Goal: Information Seeking & Learning: Check status

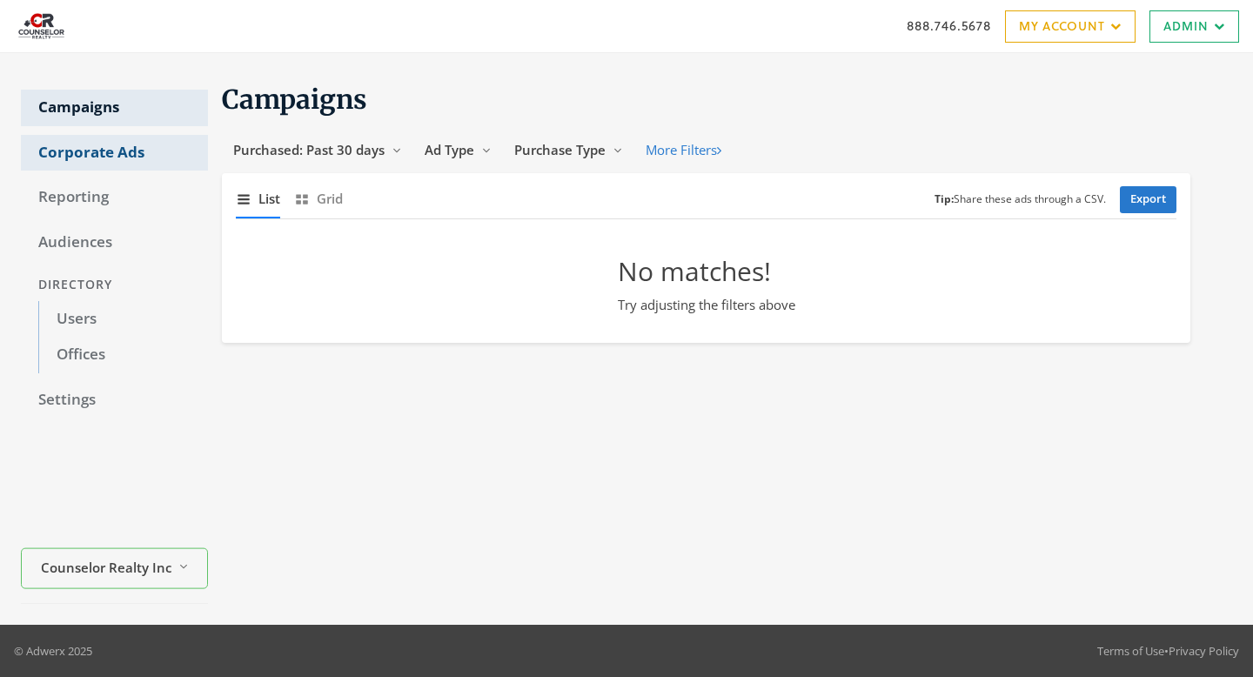
click at [73, 153] on link "Corporate Ads" at bounding box center [114, 153] width 187 height 37
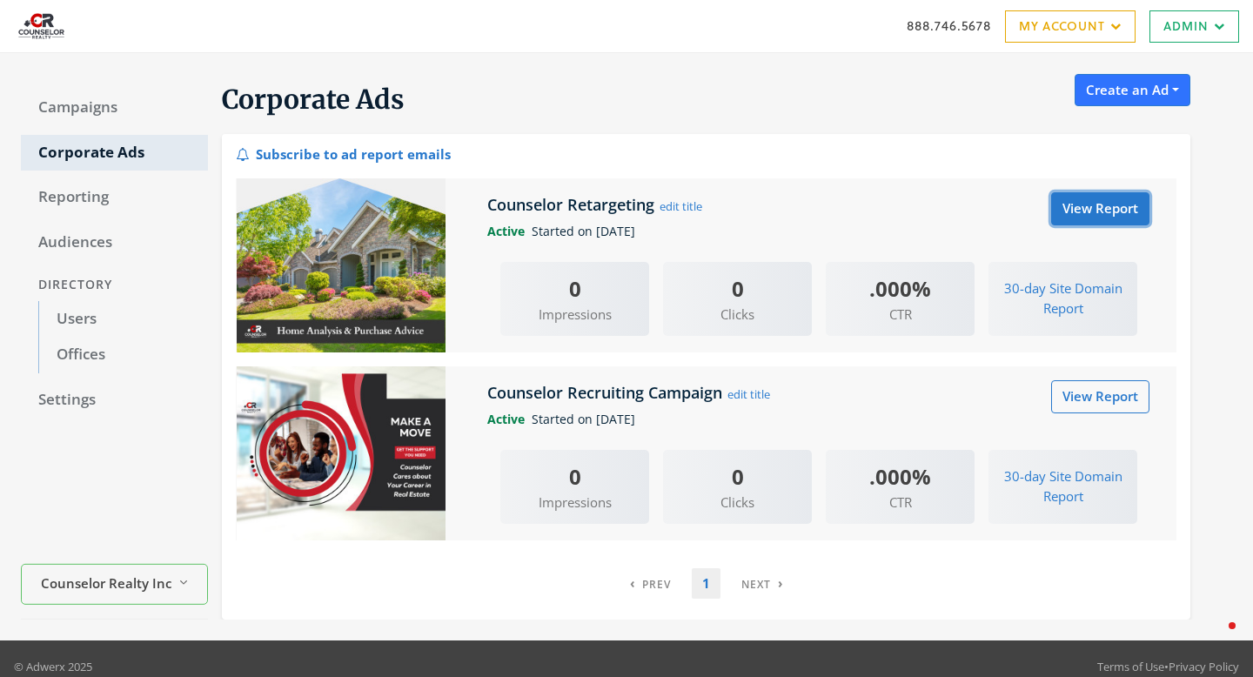
click at [1090, 218] on link "View Report" at bounding box center [1100, 208] width 98 height 32
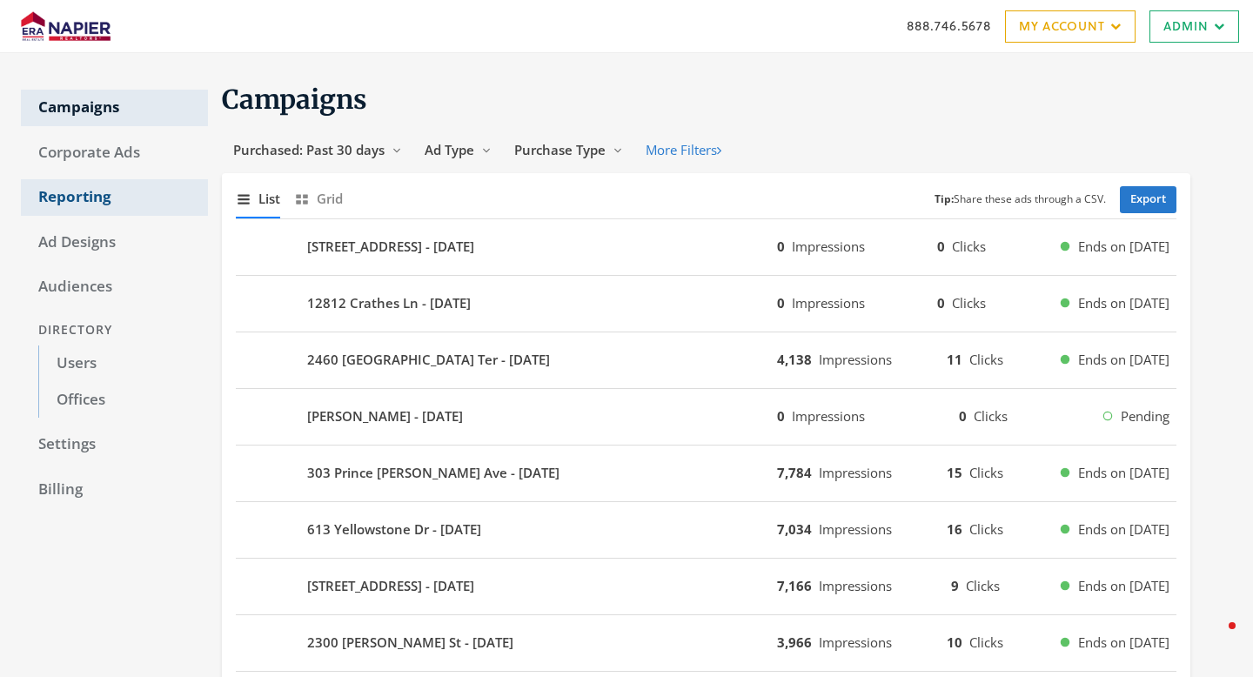
click at [103, 200] on link "Reporting" at bounding box center [114, 197] width 187 height 37
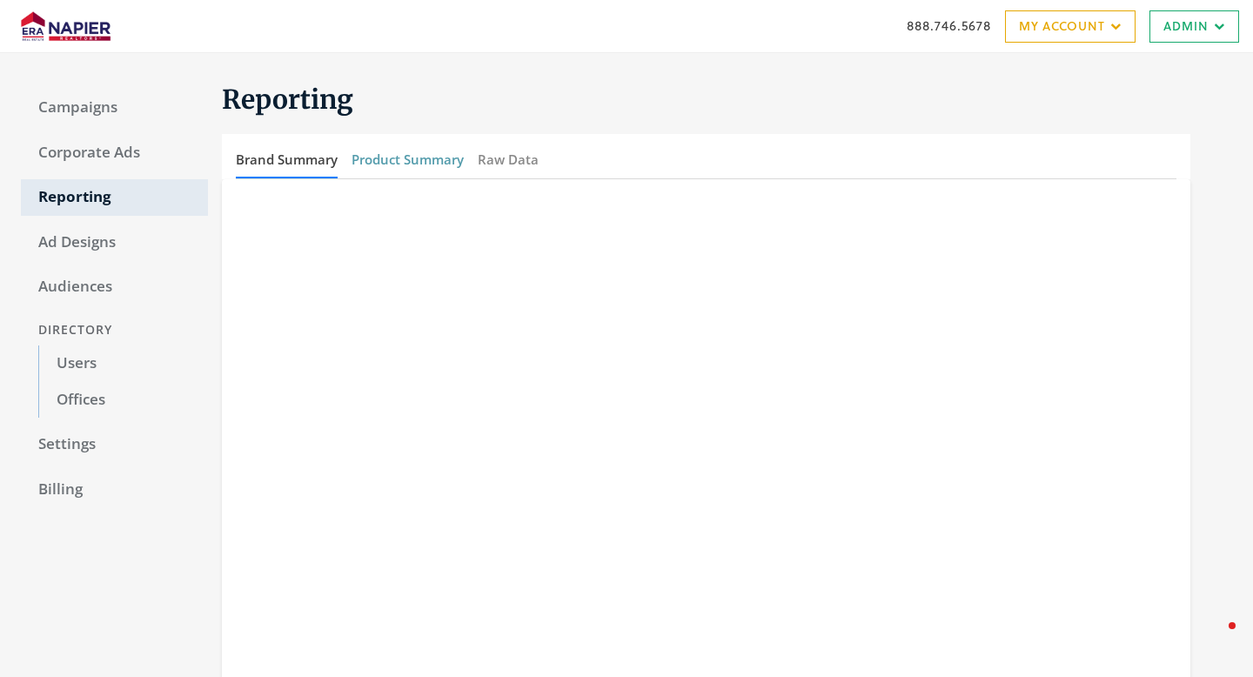
click at [406, 162] on button "Product Summary" at bounding box center [408, 159] width 112 height 37
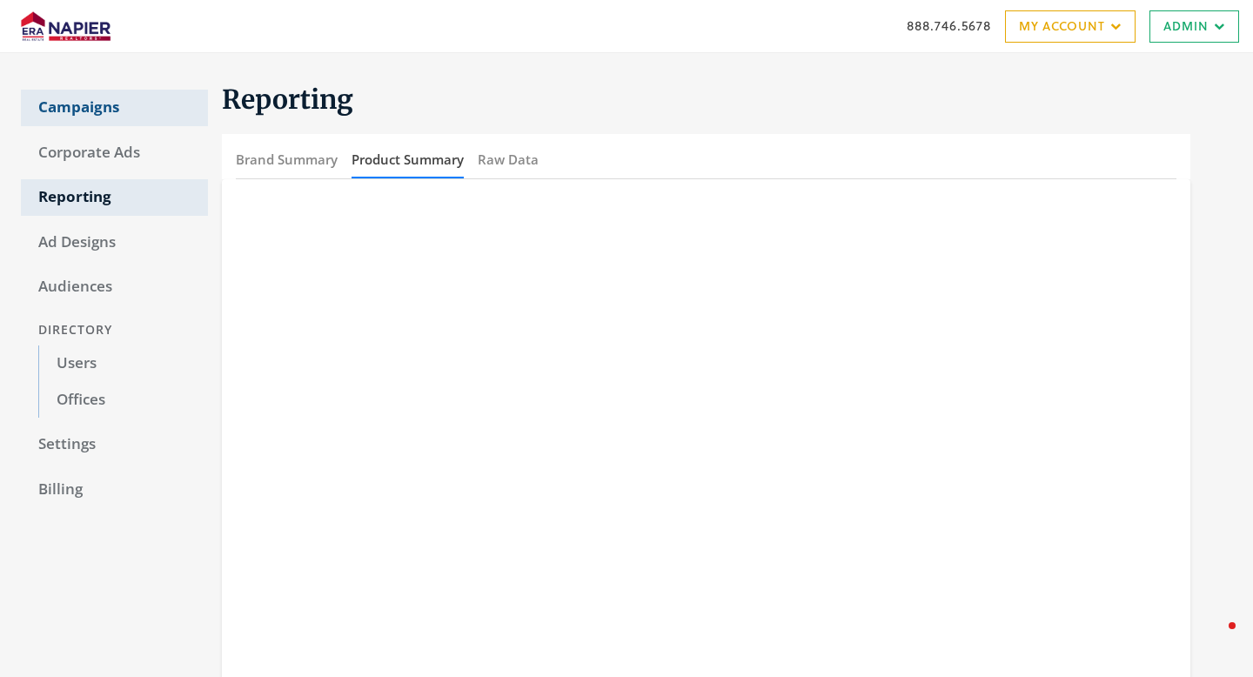
click at [88, 104] on link "Campaigns" at bounding box center [114, 108] width 187 height 37
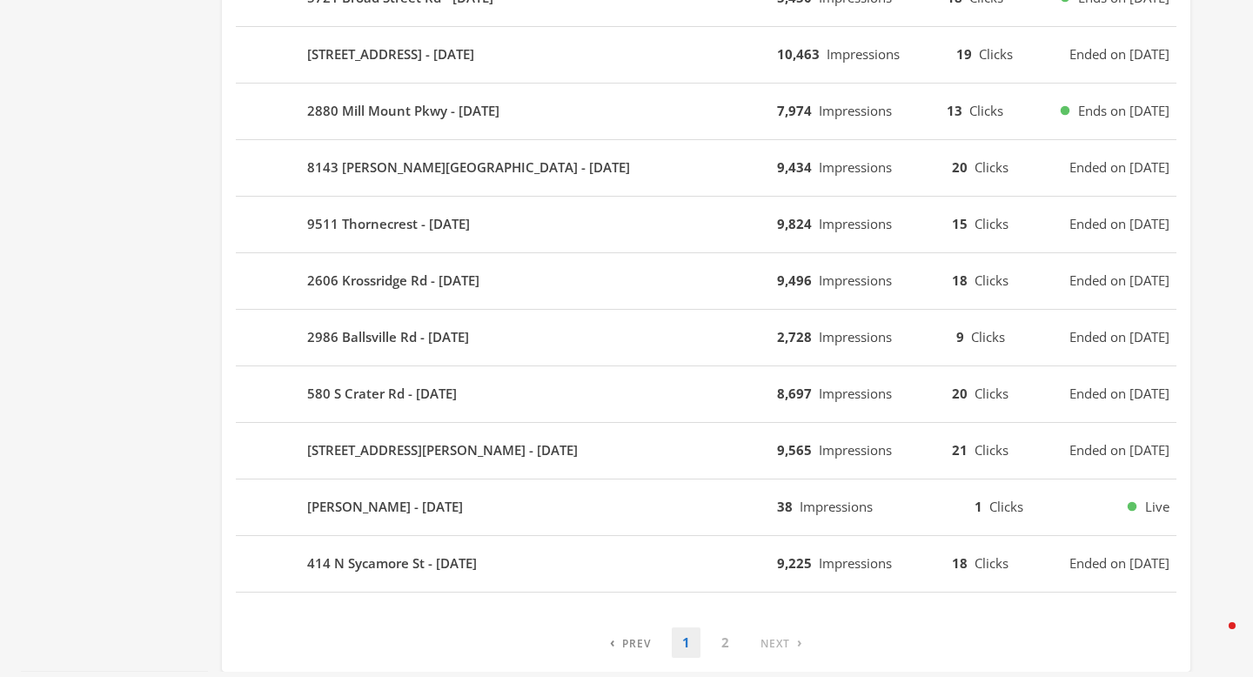
scroll to position [1051, 0]
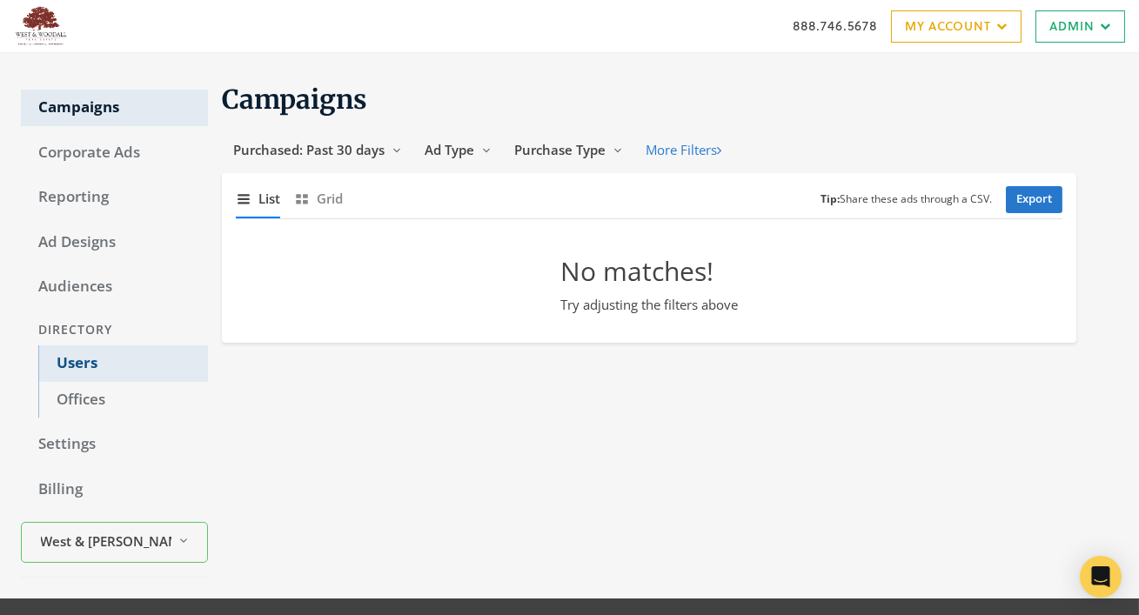
click at [87, 372] on link "Users" at bounding box center [123, 364] width 170 height 37
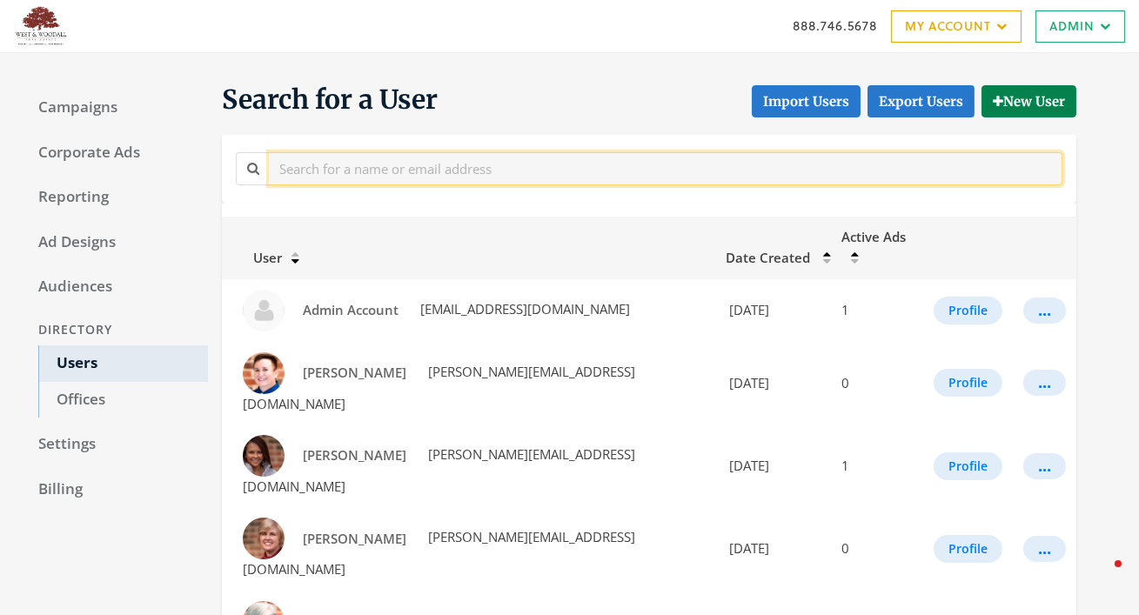
click at [382, 171] on input "text" at bounding box center [666, 168] width 794 height 32
type input "kirk"
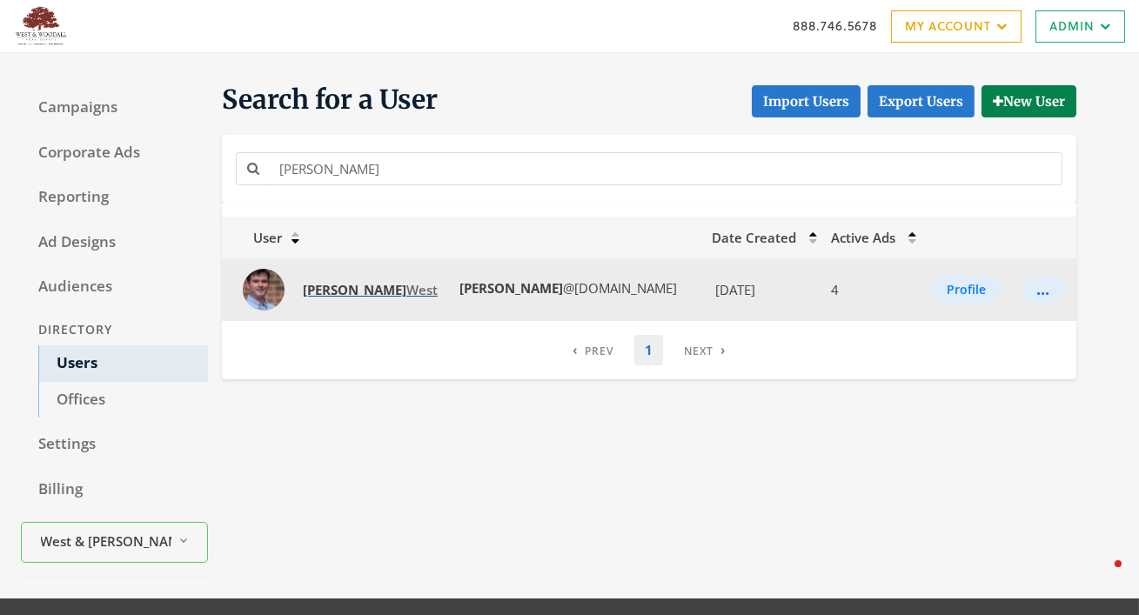
click at [348, 292] on span "Kirk West" at bounding box center [370, 289] width 135 height 17
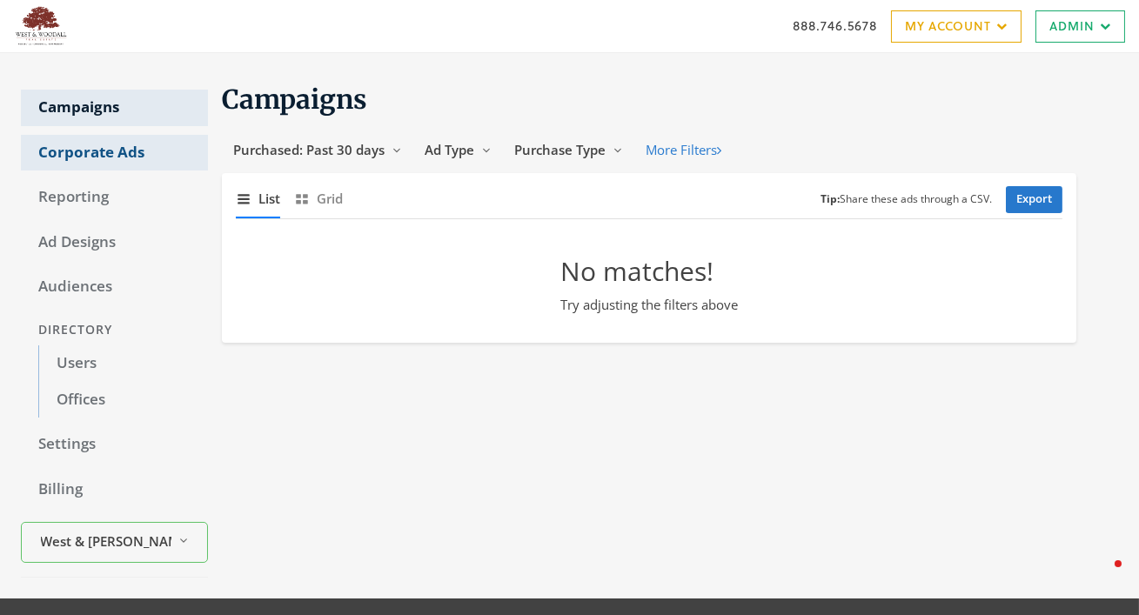
click at [105, 147] on link "Corporate Ads" at bounding box center [114, 153] width 187 height 37
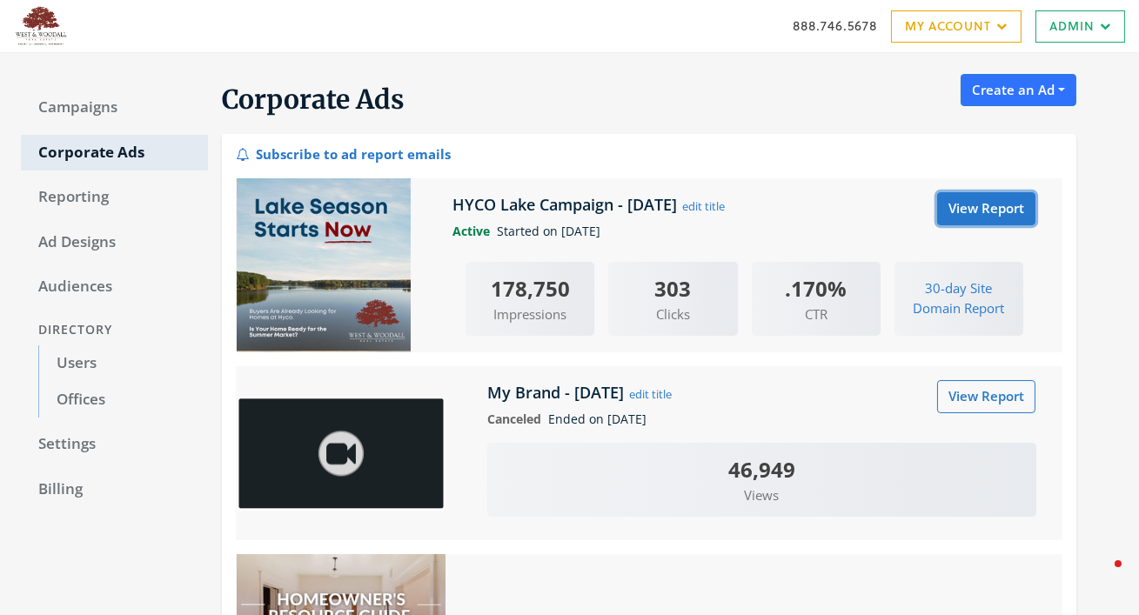
click at [966, 217] on link "View Report" at bounding box center [986, 208] width 98 height 32
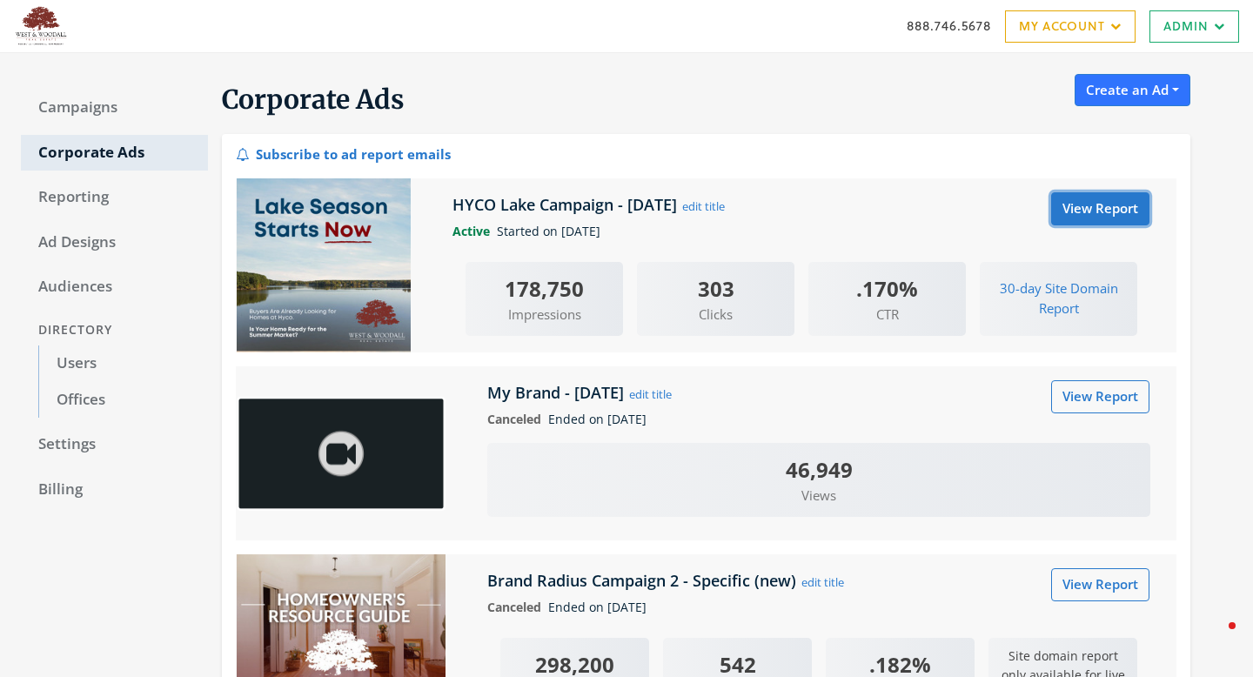
click at [1087, 220] on link "View Report" at bounding box center [1100, 208] width 98 height 32
click at [1077, 223] on div "Active Started on [DATE]" at bounding box center [801, 231] width 724 height 19
click at [1078, 219] on link "View Report" at bounding box center [1100, 208] width 98 height 32
